Goal: Find specific page/section: Find specific page/section

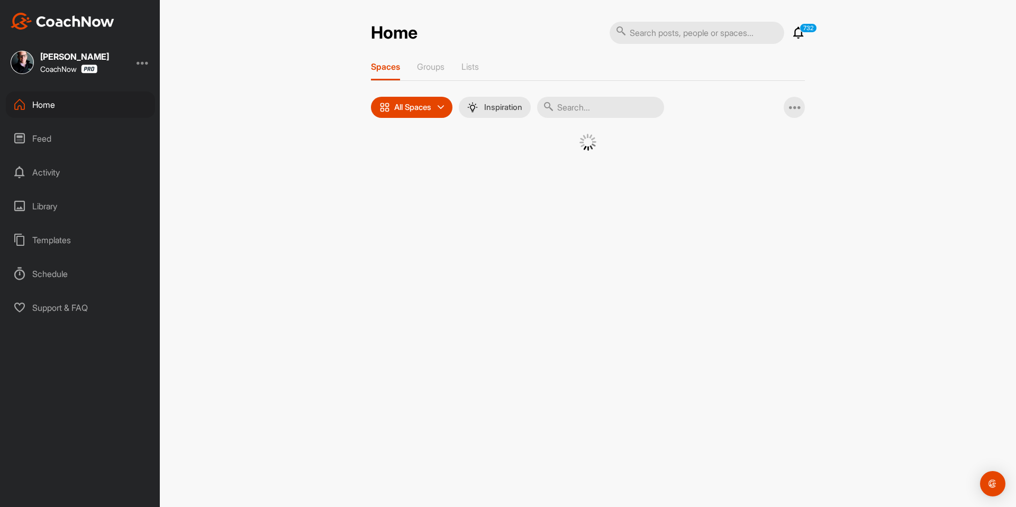
click at [750, 31] on input "text" at bounding box center [696, 33] width 175 height 22
paste input "Gusten Sun"
type input "Gusten Sun"
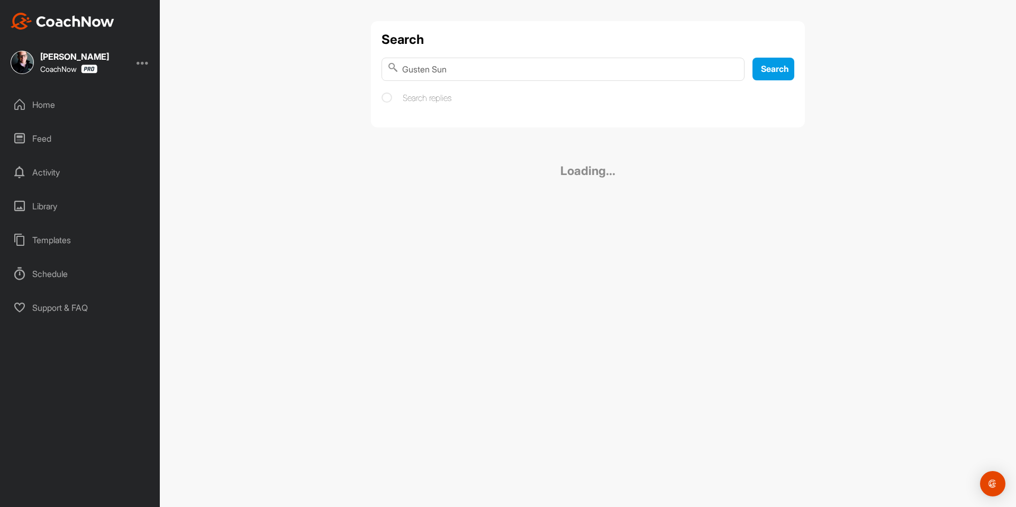
click at [474, 114] on div "Search Gusten Sun Search Search replies" at bounding box center [588, 74] width 434 height 106
click at [476, 142] on div "Gusten Sun" at bounding box center [463, 136] width 47 height 13
